Goal: Use online tool/utility: Utilize a website feature to perform a specific function

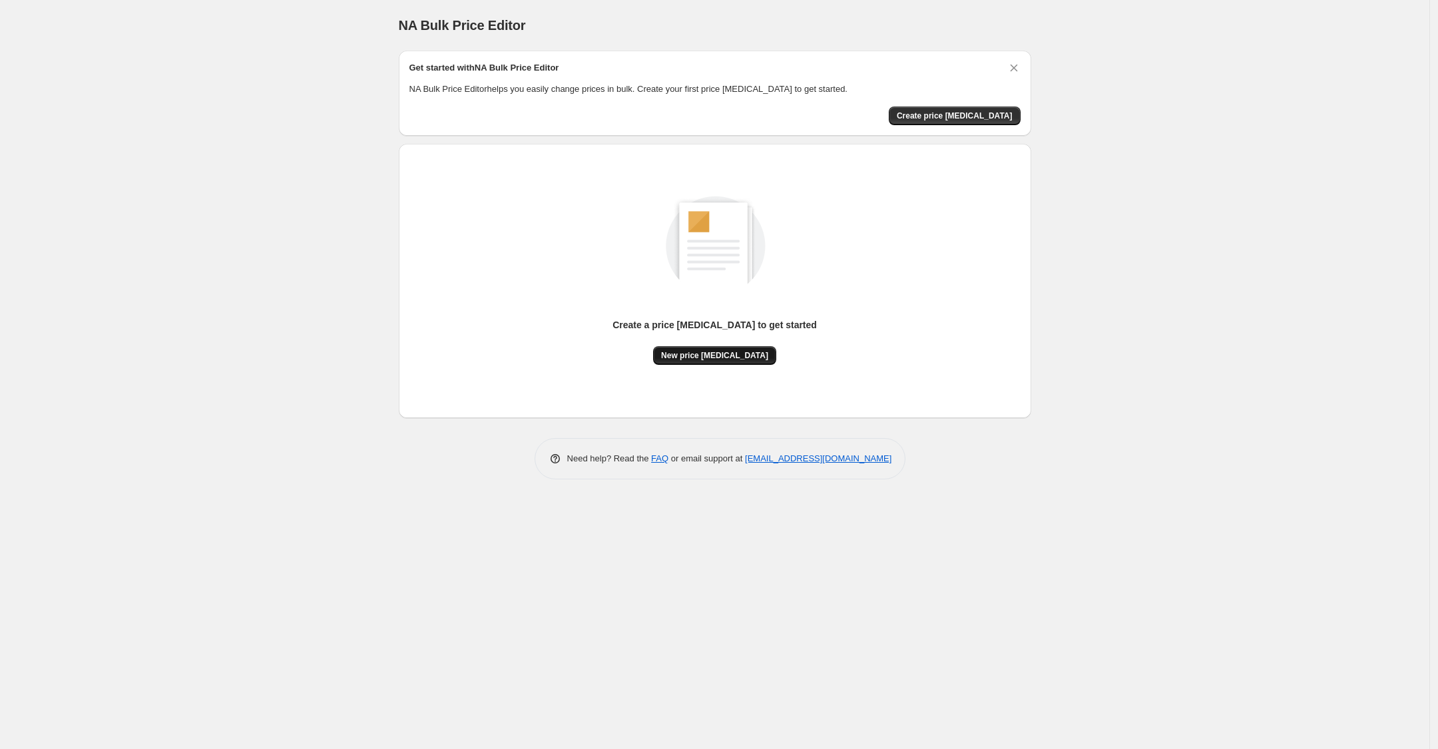
click at [714, 353] on span "New price [MEDICAL_DATA]" at bounding box center [714, 355] width 107 height 11
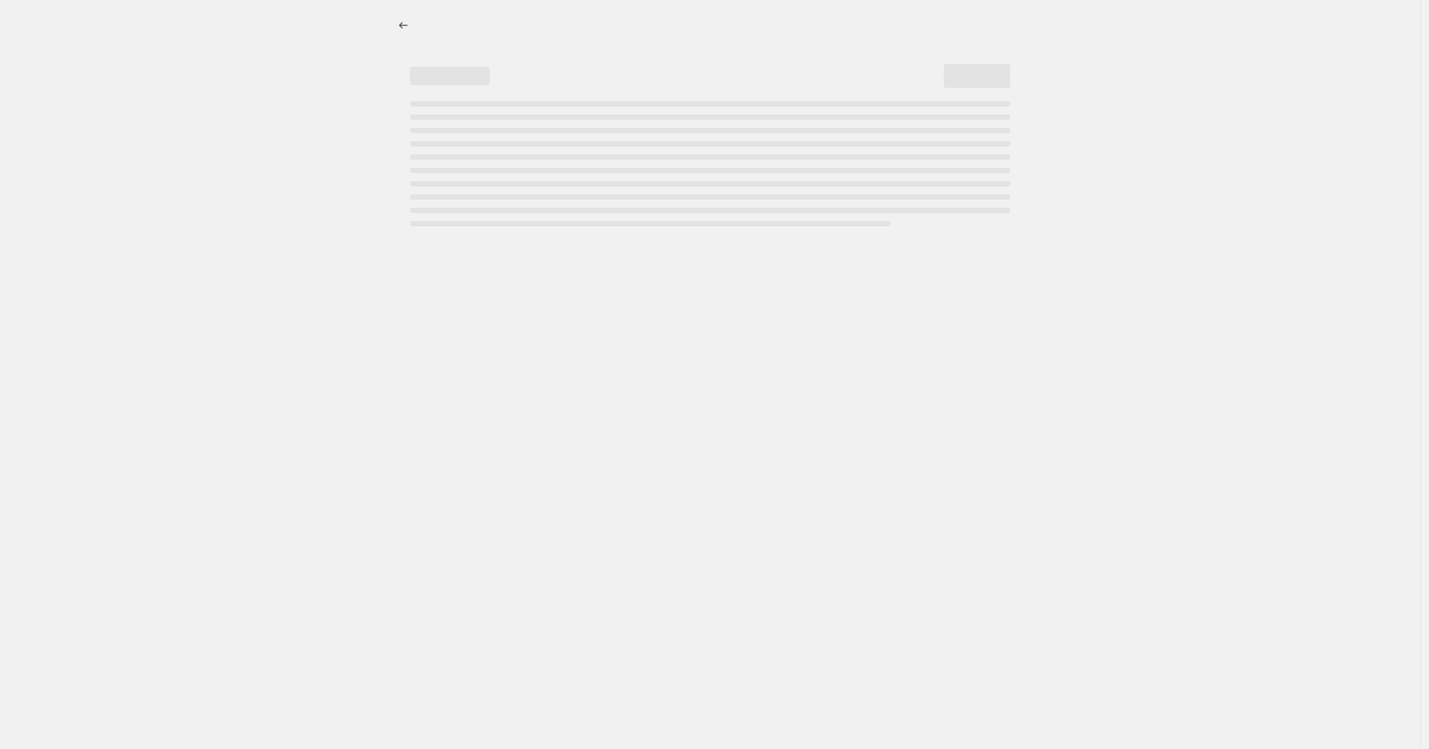
select select "percentage"
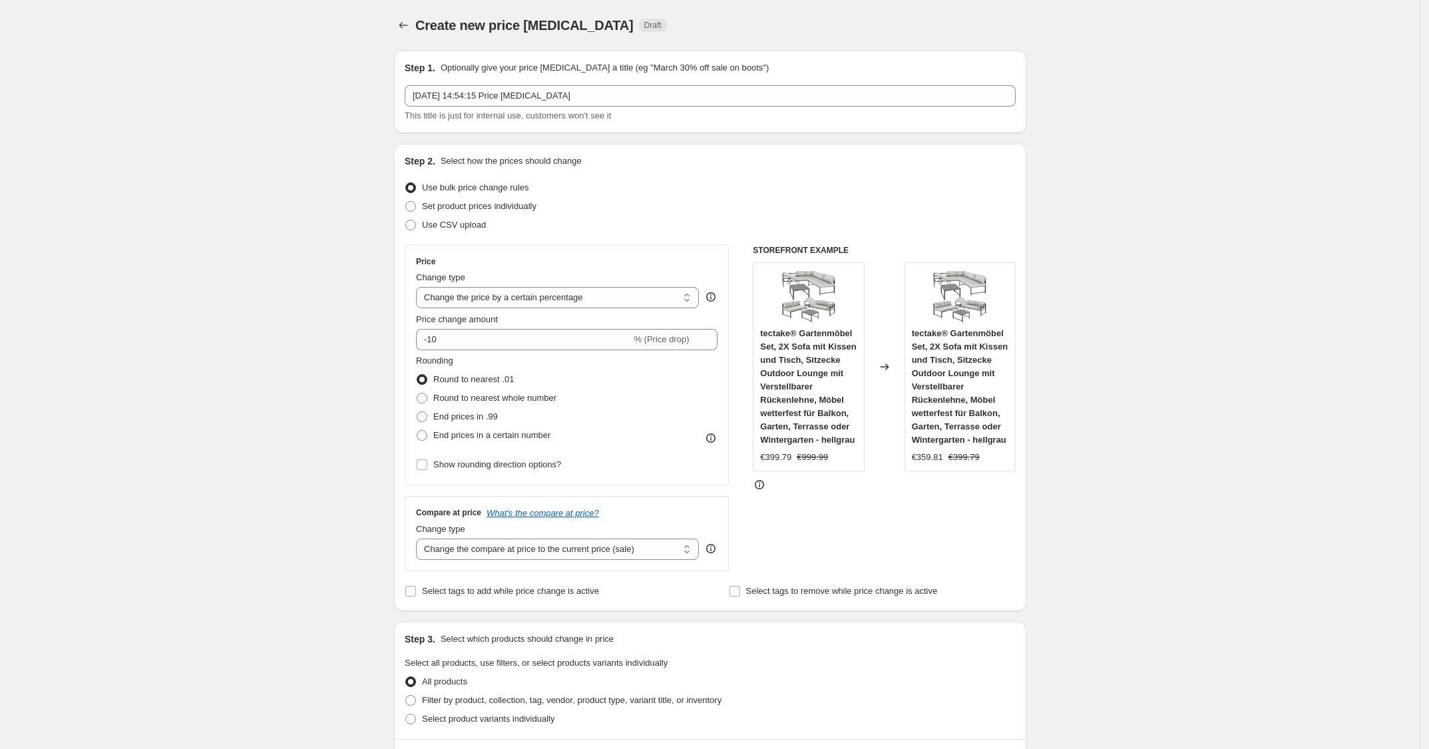
click at [529, 352] on div "Price Change type Change the price to a certain amount Change the price by a ce…" at bounding box center [566, 365] width 301 height 218
click at [520, 336] on input "-10" at bounding box center [523, 339] width 215 height 21
type input "-1"
type input "-30"
click at [709, 229] on div "Use CSV upload" at bounding box center [710, 225] width 611 height 19
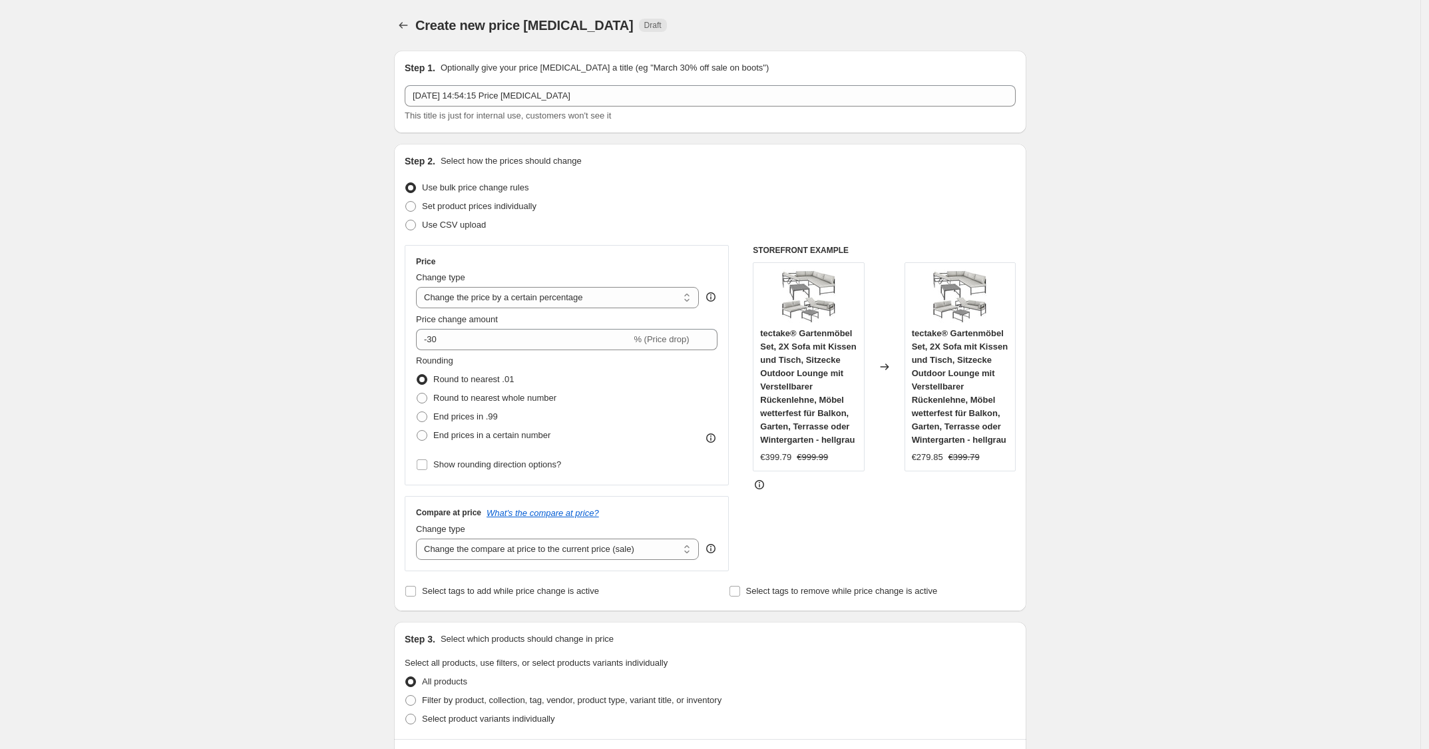
scroll to position [713, 0]
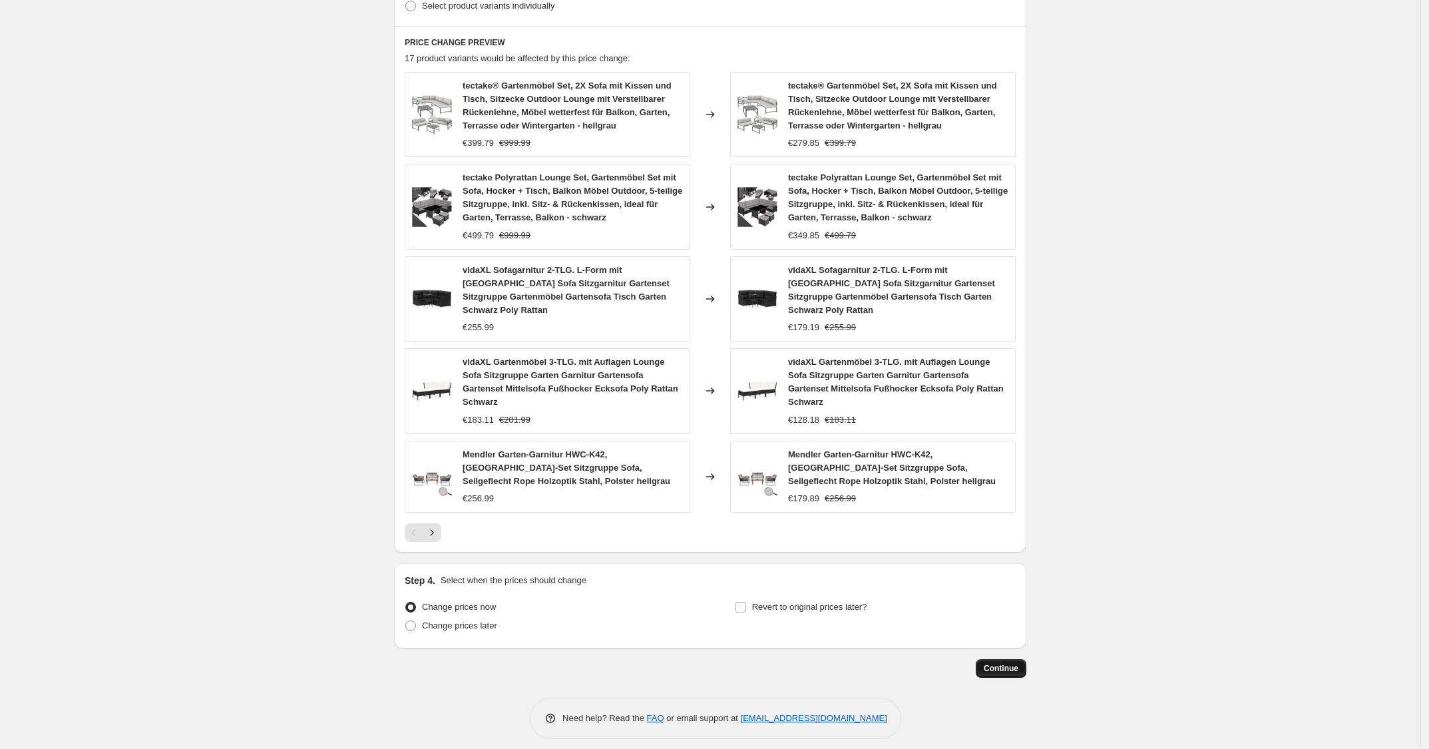
click at [1002, 663] on span "Continue" at bounding box center [1001, 668] width 35 height 11
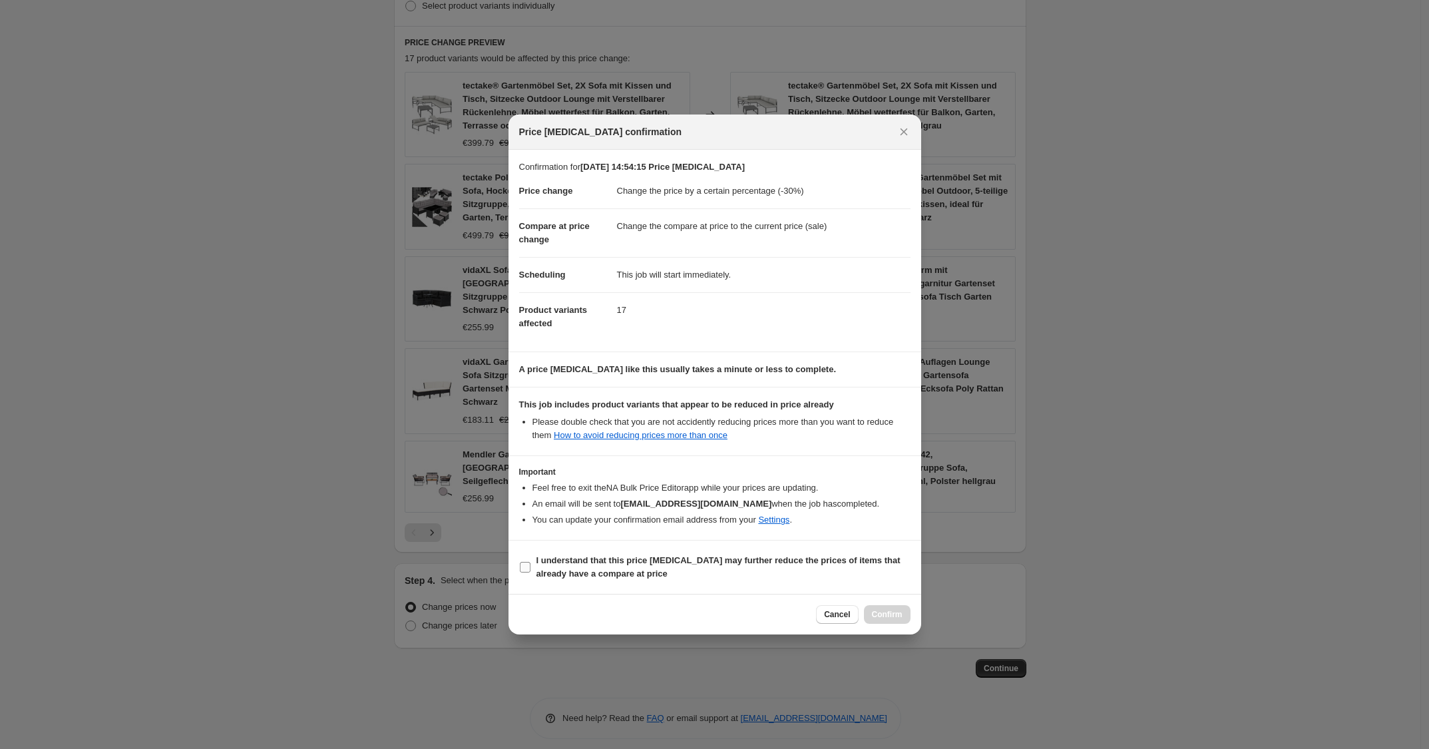
click at [785, 572] on span "I understand that this price [MEDICAL_DATA] may further reduce the prices of it…" at bounding box center [723, 567] width 374 height 27
click at [530, 572] on input "I understand that this price [MEDICAL_DATA] may further reduce the prices of it…" at bounding box center [525, 567] width 11 height 11
checkbox input "true"
click at [883, 611] on span "Confirm" at bounding box center [887, 614] width 31 height 11
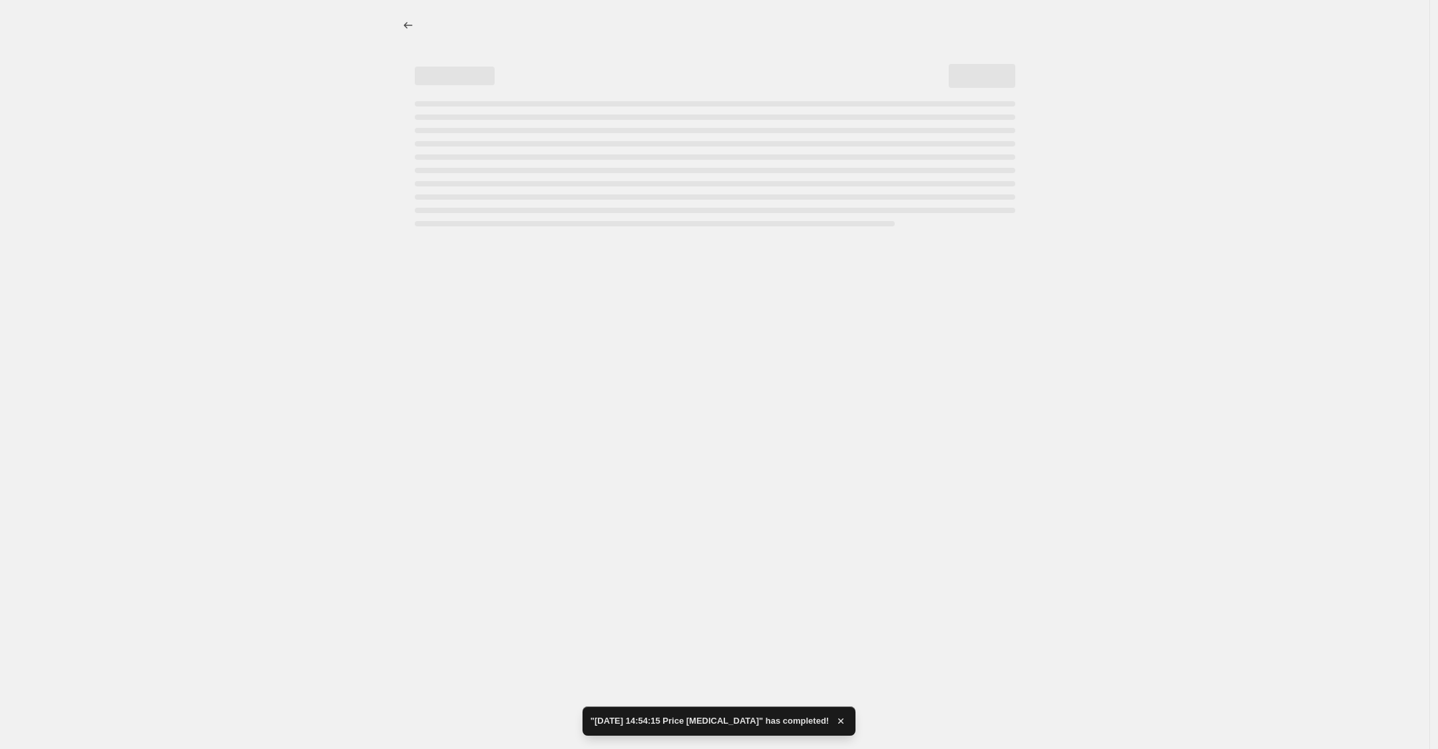
select select "percentage"
